Goal: Transaction & Acquisition: Purchase product/service

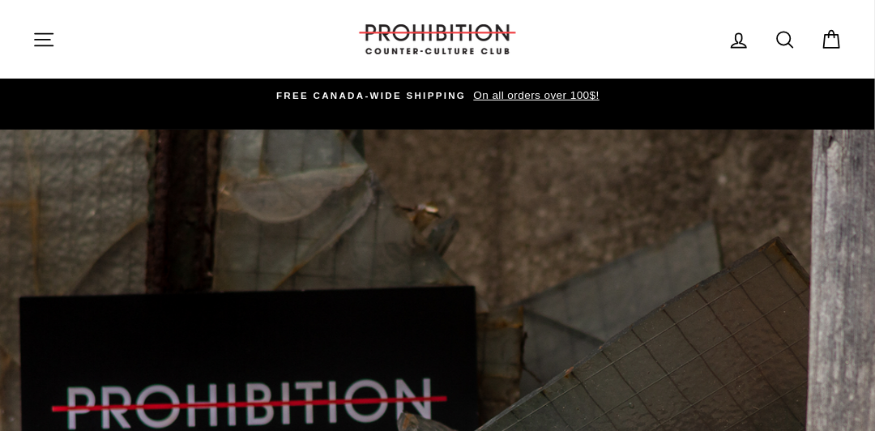
click at [44, 46] on icon "button" at bounding box center [43, 39] width 23 height 23
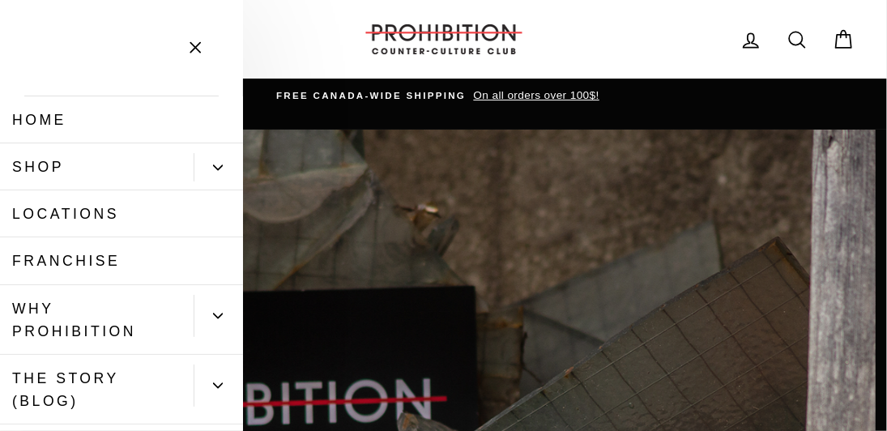
click at [56, 167] on link "Shop" at bounding box center [97, 166] width 194 height 47
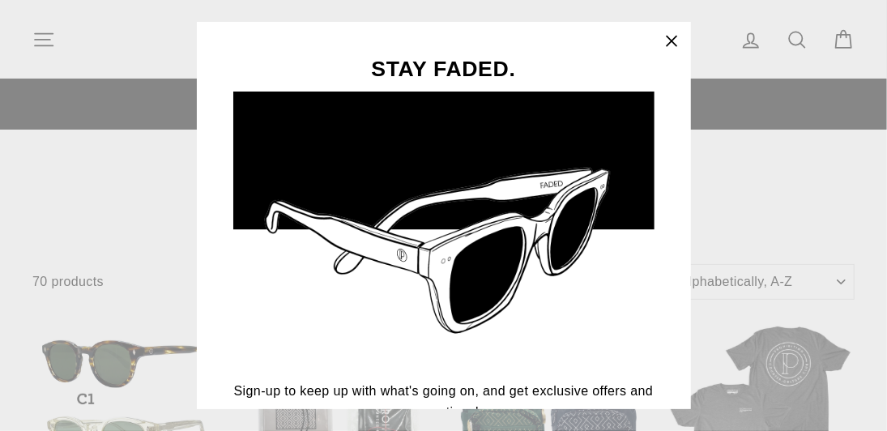
click at [41, 35] on div "STAY FADED. Sign-up to keep up with what's going on, and get exclusive offers a…" at bounding box center [443, 215] width 887 height 431
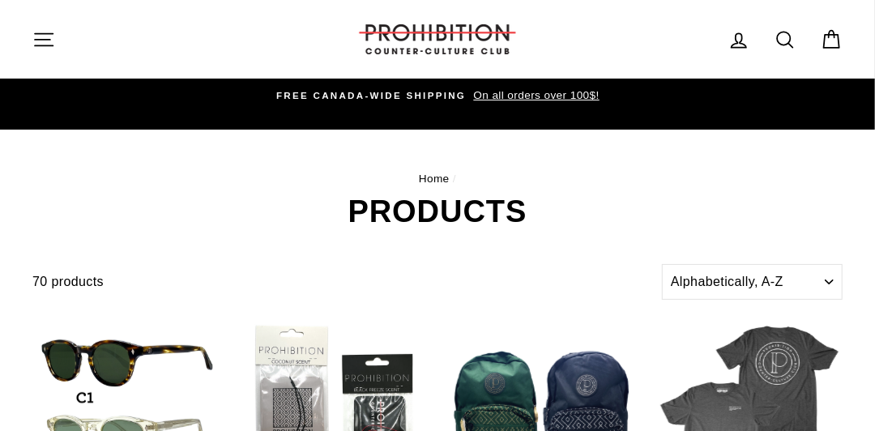
click at [41, 35] on icon "button" at bounding box center [43, 39] width 23 height 23
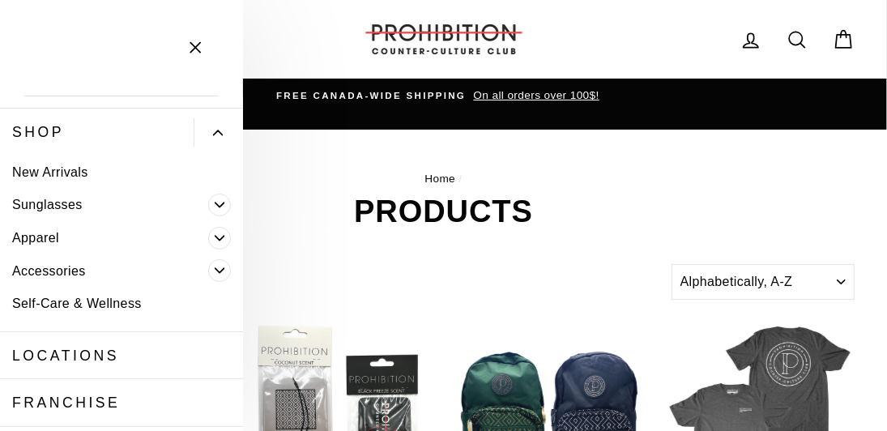
scroll to position [47, 0]
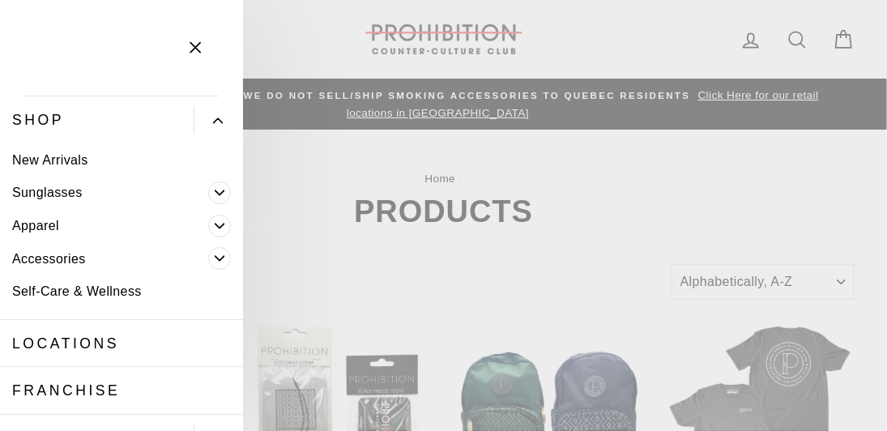
click at [112, 258] on link "Accessories" at bounding box center [104, 258] width 208 height 33
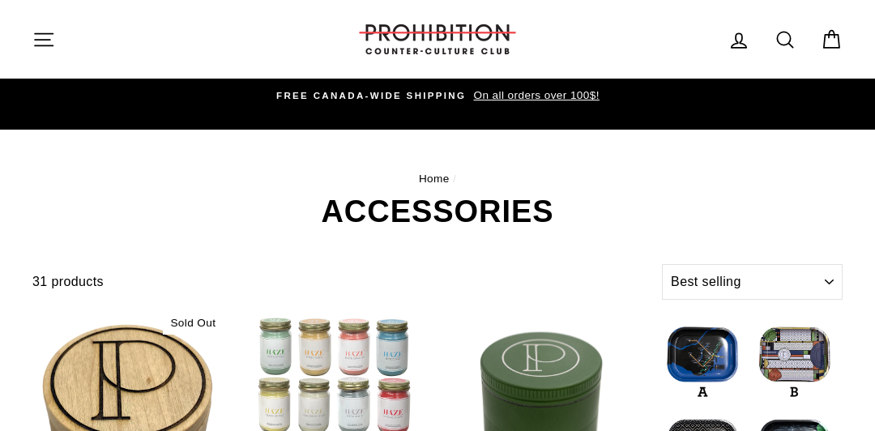
select select "best-selling"
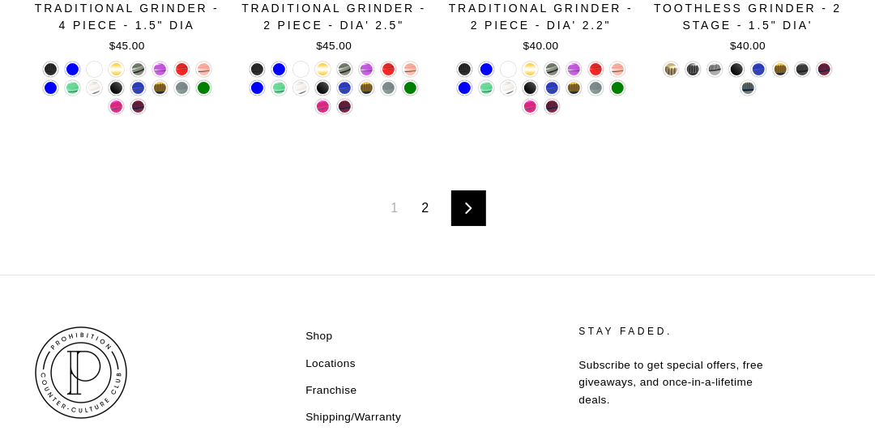
scroll to position [2470, 0]
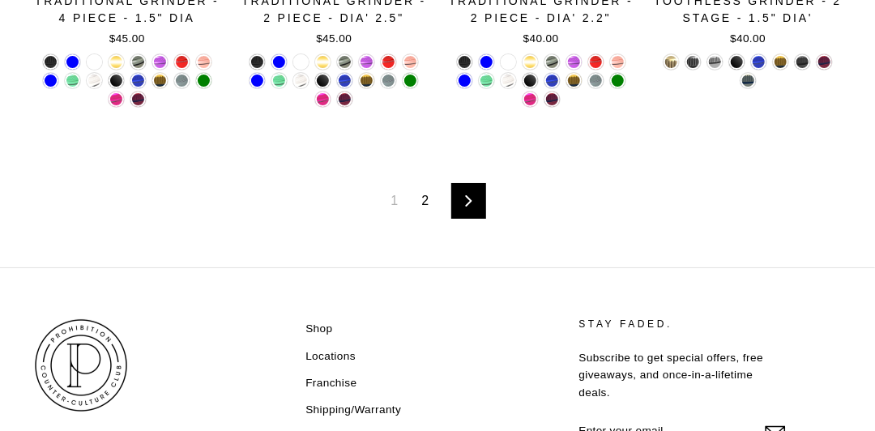
click at [461, 224] on div "1 2 Next" at bounding box center [437, 201] width 810 height 133
click at [463, 212] on link "Next" at bounding box center [468, 201] width 35 height 36
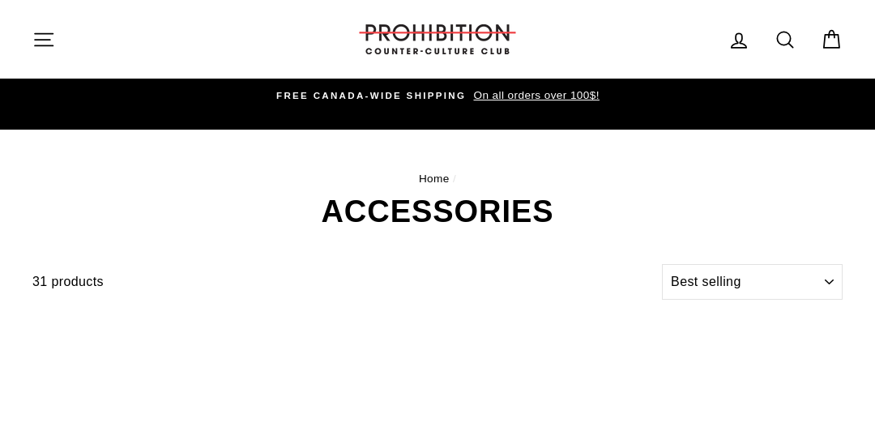
select select "best-selling"
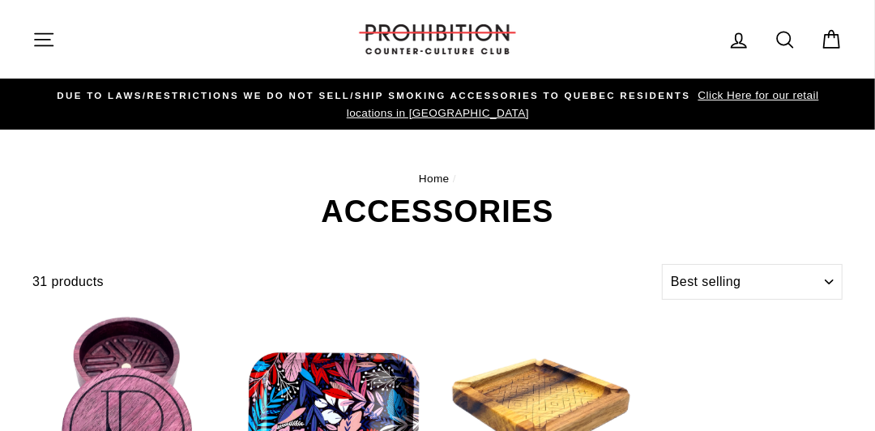
click at [0, 192] on div "Home / ACCESSORIES" at bounding box center [437, 178] width 875 height 97
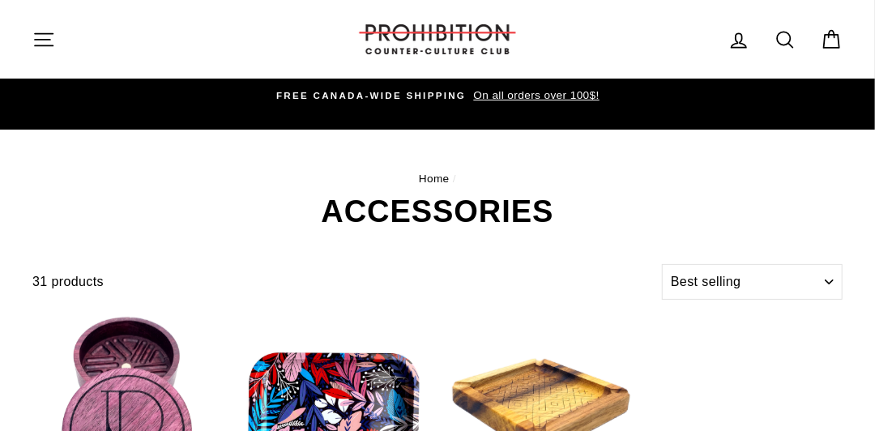
click at [45, 44] on icon "button" at bounding box center [43, 39] width 23 height 23
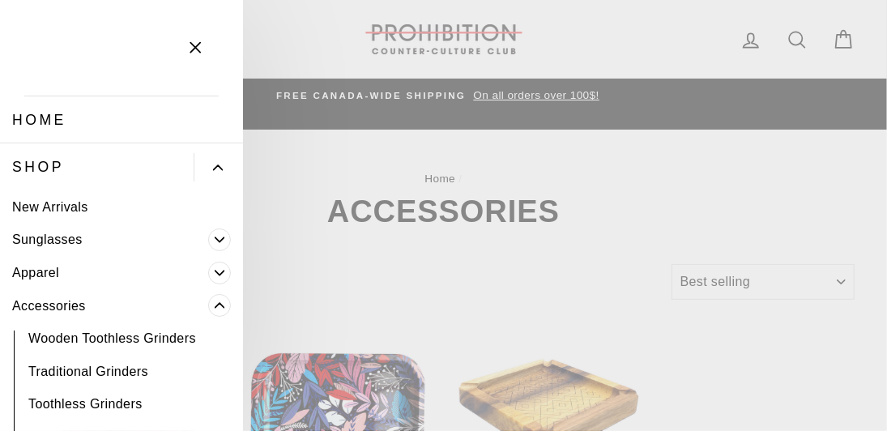
click at [803, 130] on main "Home / ACCESSORIES Filter 31 products Sort Sort Featured Best selling Alphabeti…" at bounding box center [443, 438] width 887 height 616
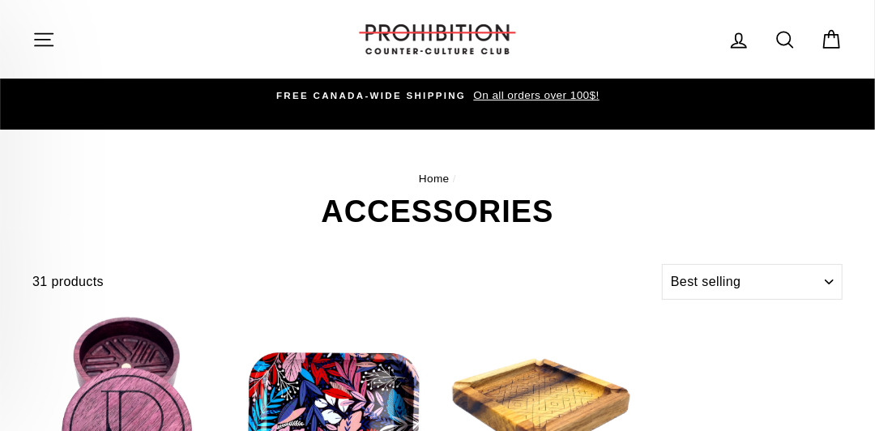
click at [803, 130] on main "Home / ACCESSORIES Filter 31 products Sort Sort Featured Best selling Alphabeti…" at bounding box center [437, 437] width 875 height 614
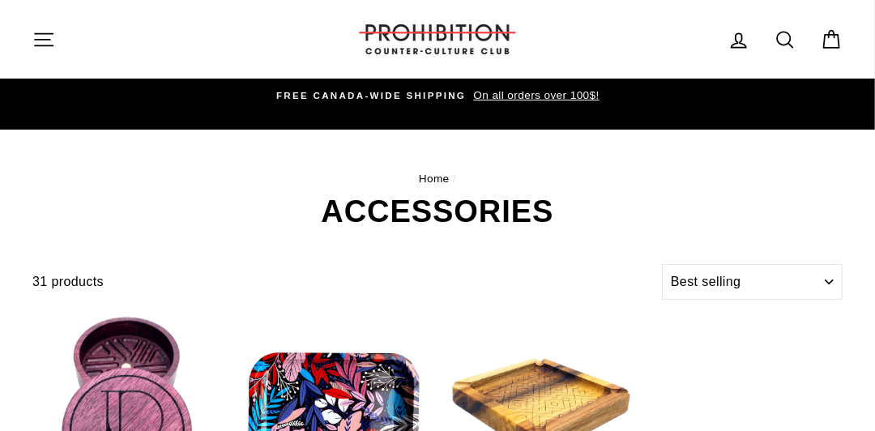
click at [794, 37] on icon at bounding box center [785, 39] width 23 height 23
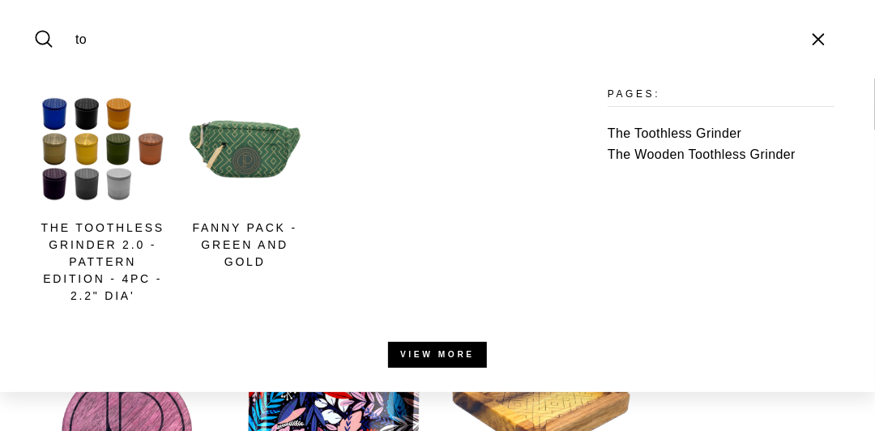
click at [0, 102] on div "The Toothless Grinder 2.0 - Pattern Edition - 4PC - 2.2" Dia' [PERSON_NAME] AND…" at bounding box center [437, 236] width 875 height 314
click at [148, 39] on input "to" at bounding box center [430, 39] width 727 height 54
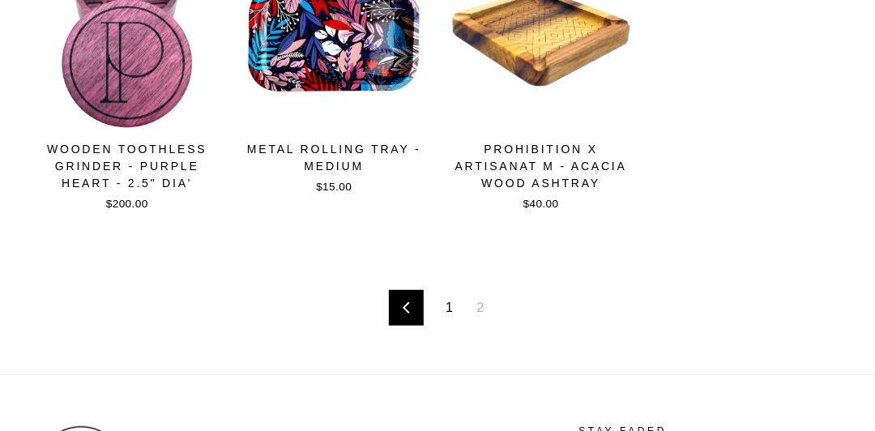
scroll to position [331, 0]
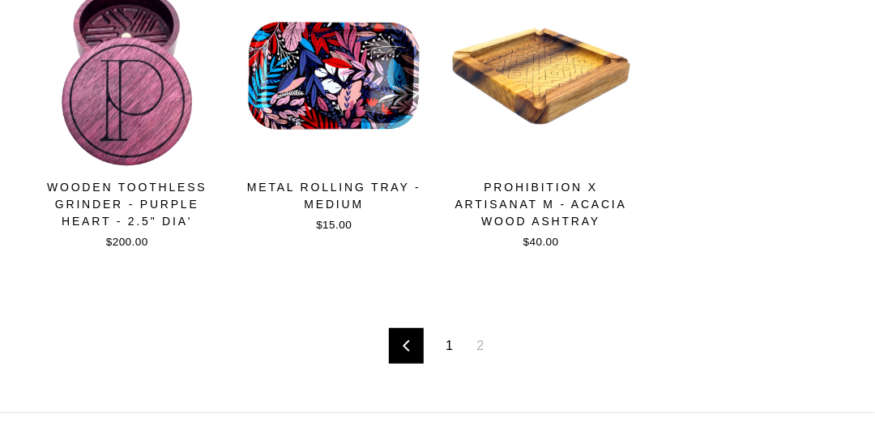
type input "torch"
